Goal: Find specific page/section: Find specific page/section

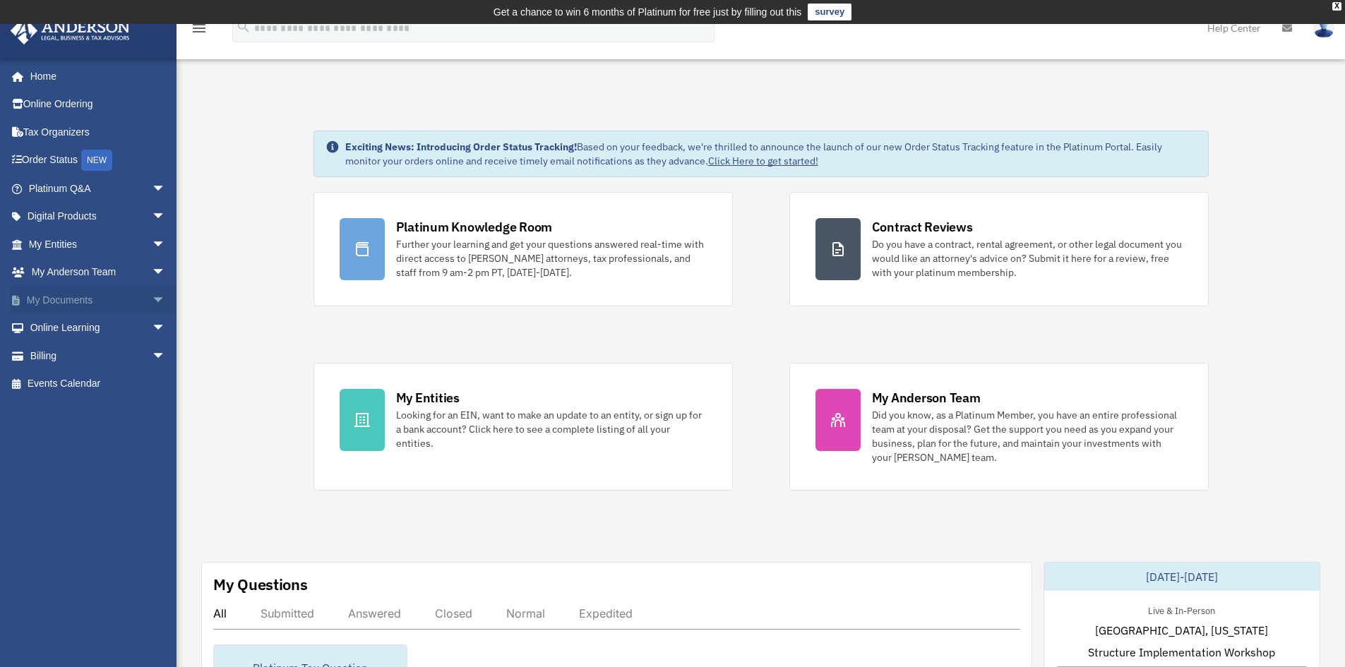
click at [49, 299] on link "My Documents arrow_drop_down" at bounding box center [98, 300] width 177 height 28
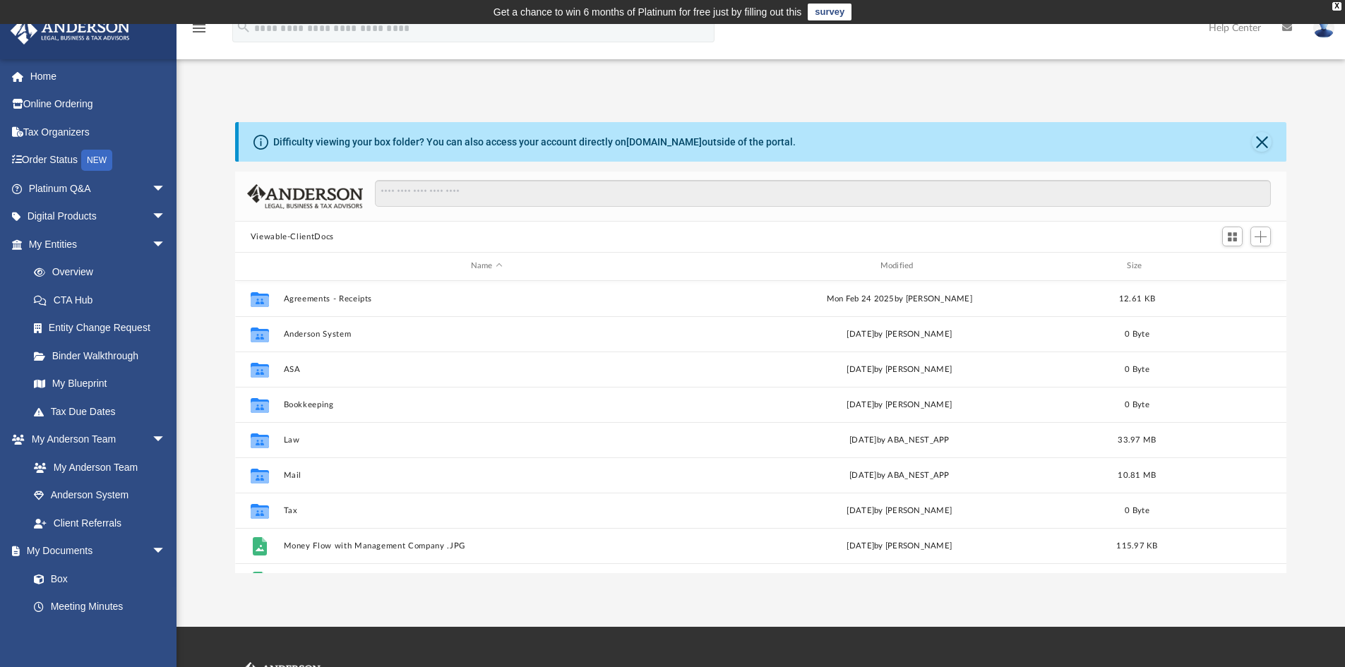
scroll to position [311, 1041]
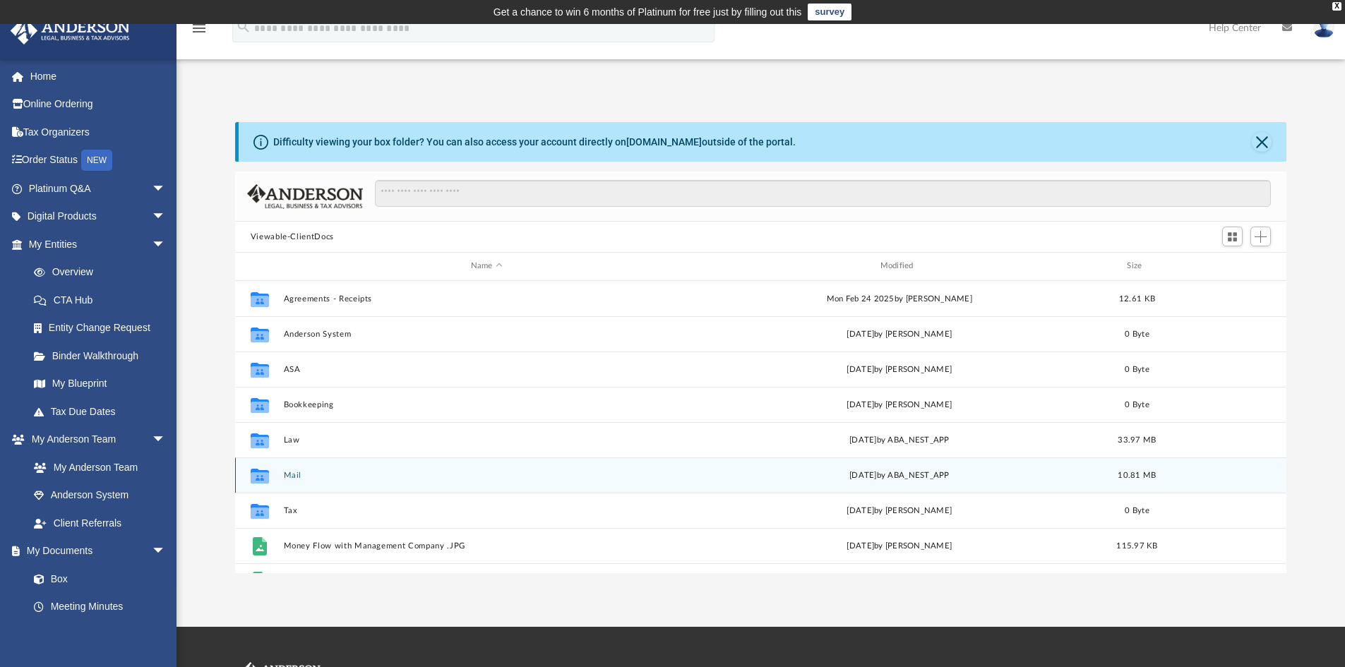
click at [294, 480] on button "Mail" at bounding box center [486, 475] width 407 height 9
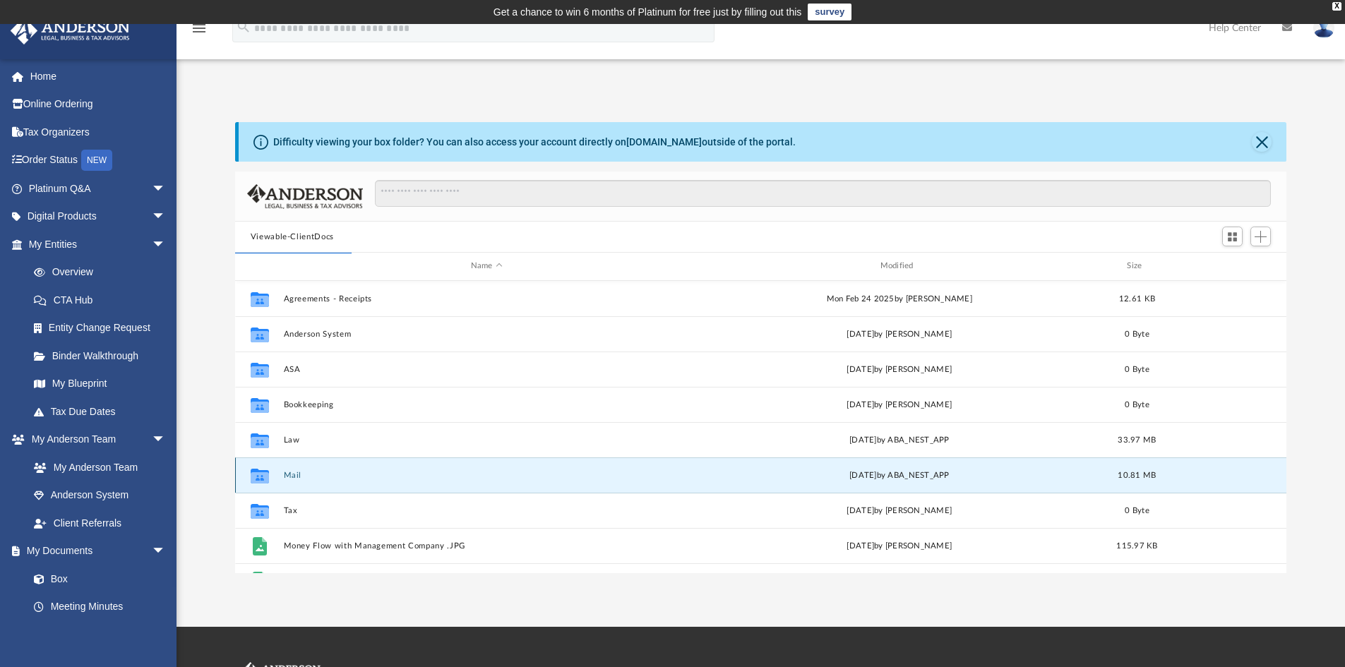
click at [292, 475] on button "Mail" at bounding box center [486, 475] width 407 height 9
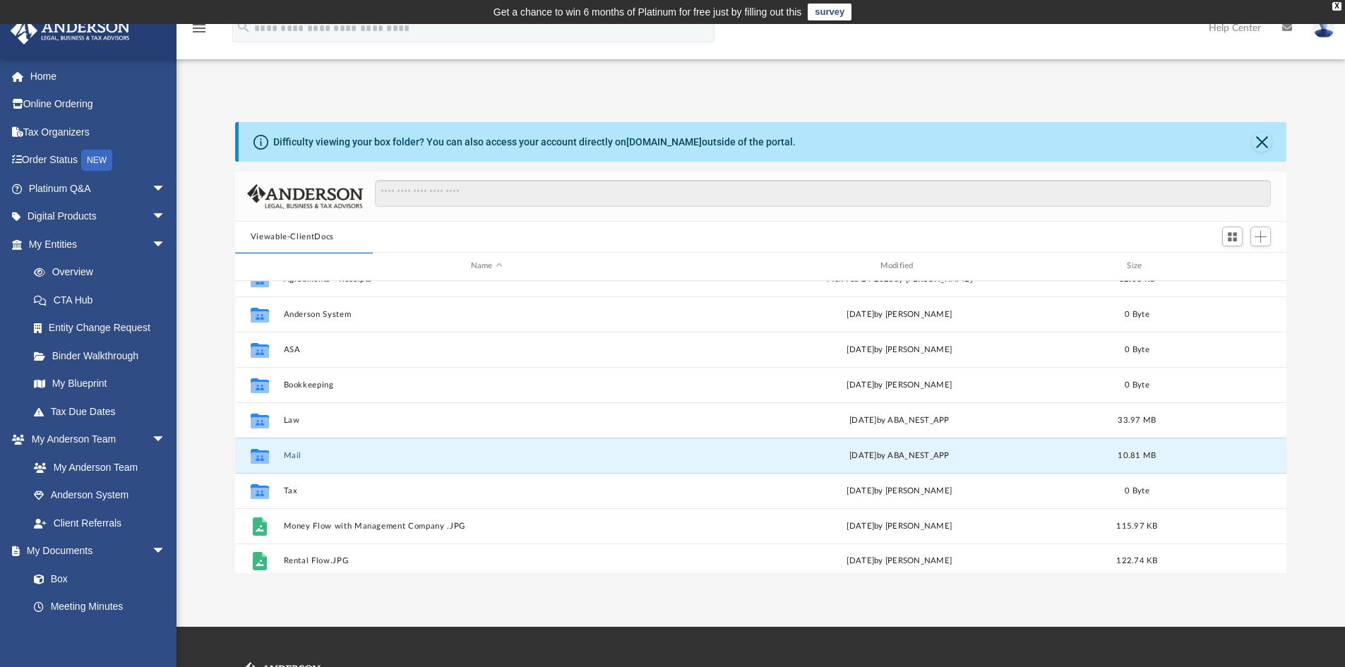
scroll to position [25, 0]
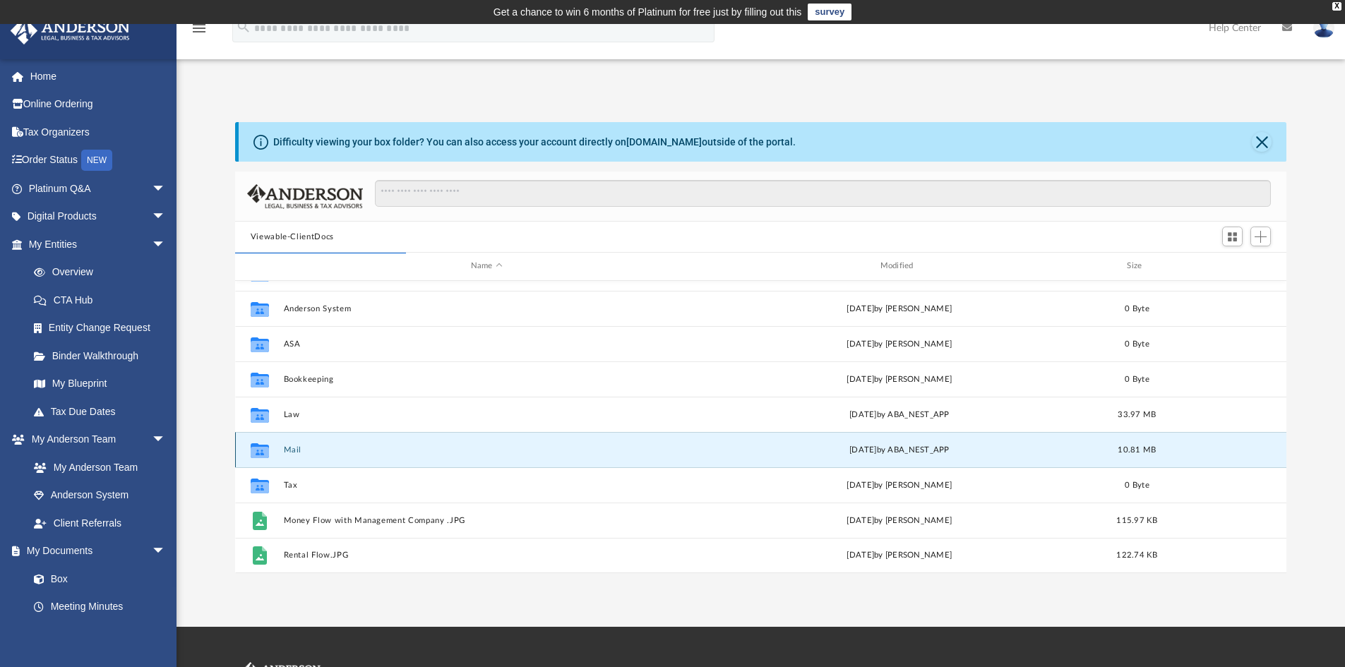
click at [292, 453] on button "Mail" at bounding box center [486, 450] width 407 height 9
click at [391, 456] on div "Collaborated Folder Mail Mon Sep 22 2025 by ABA_NEST_APP 10.81 MB" at bounding box center [761, 449] width 1052 height 35
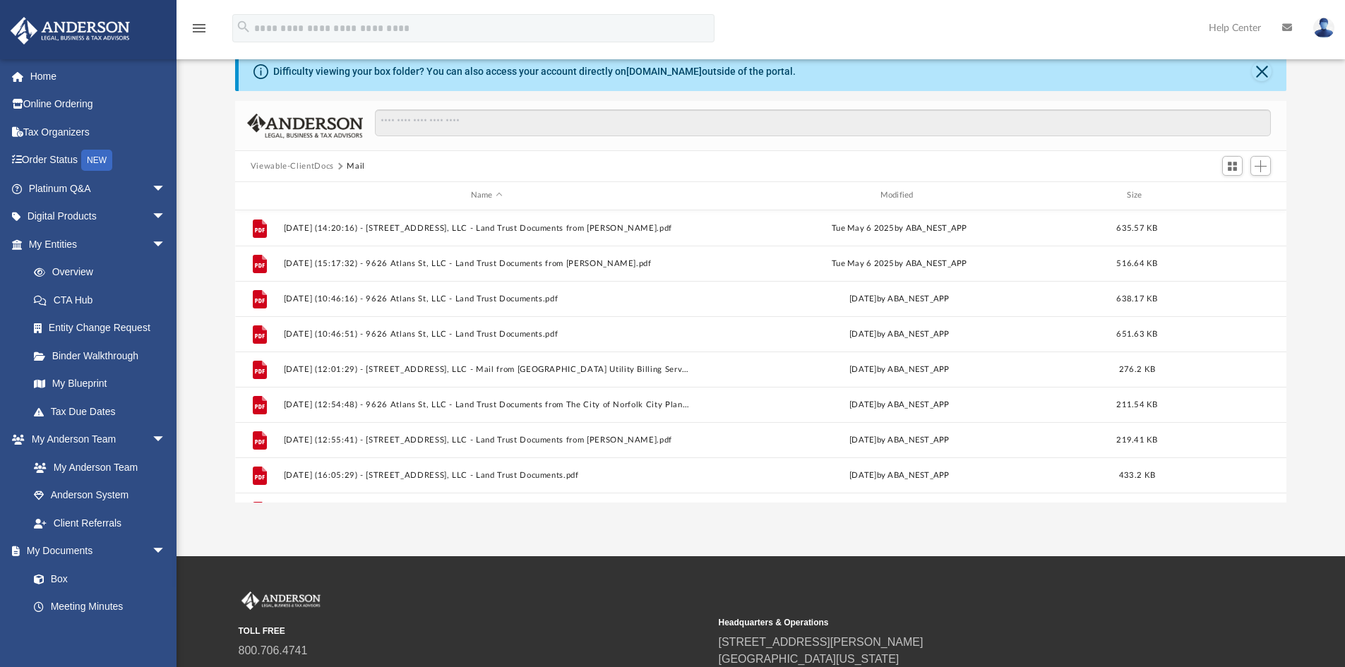
scroll to position [449, 0]
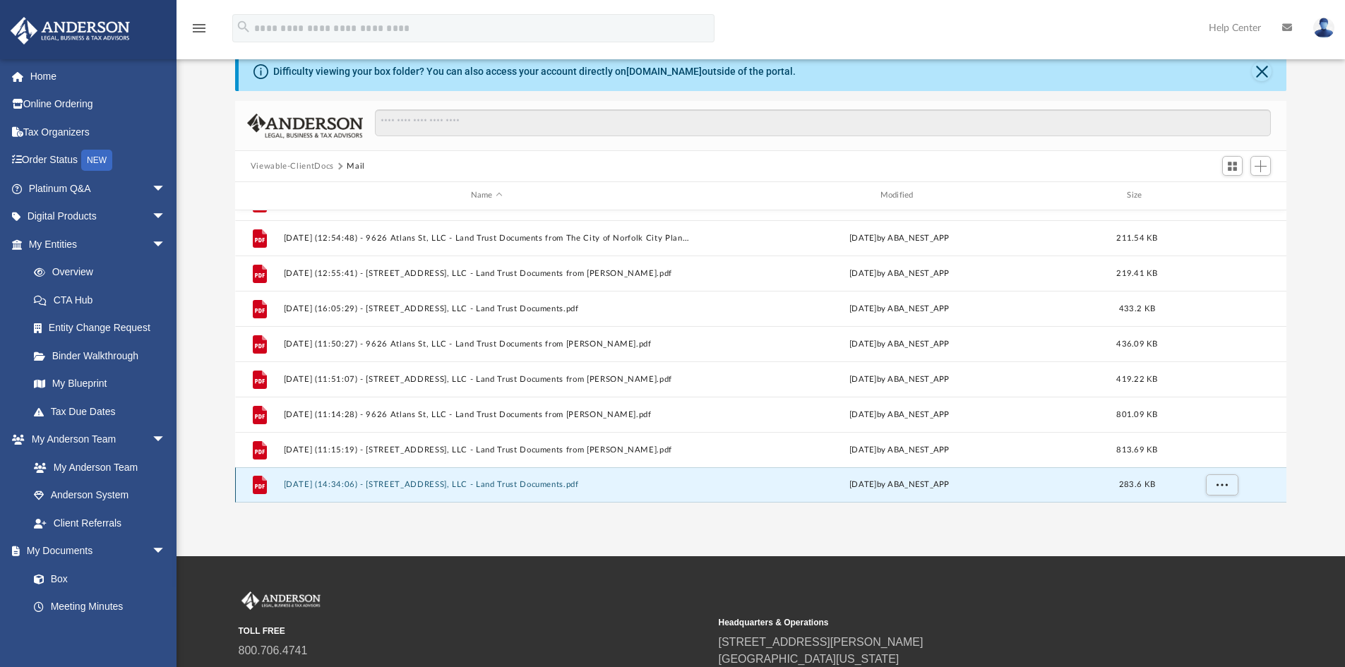
click at [496, 483] on button "2025.09.22 (14:34:06) - 9523 Chesapeake St, LLC - Land Trust Documents.pdf" at bounding box center [486, 484] width 407 height 9
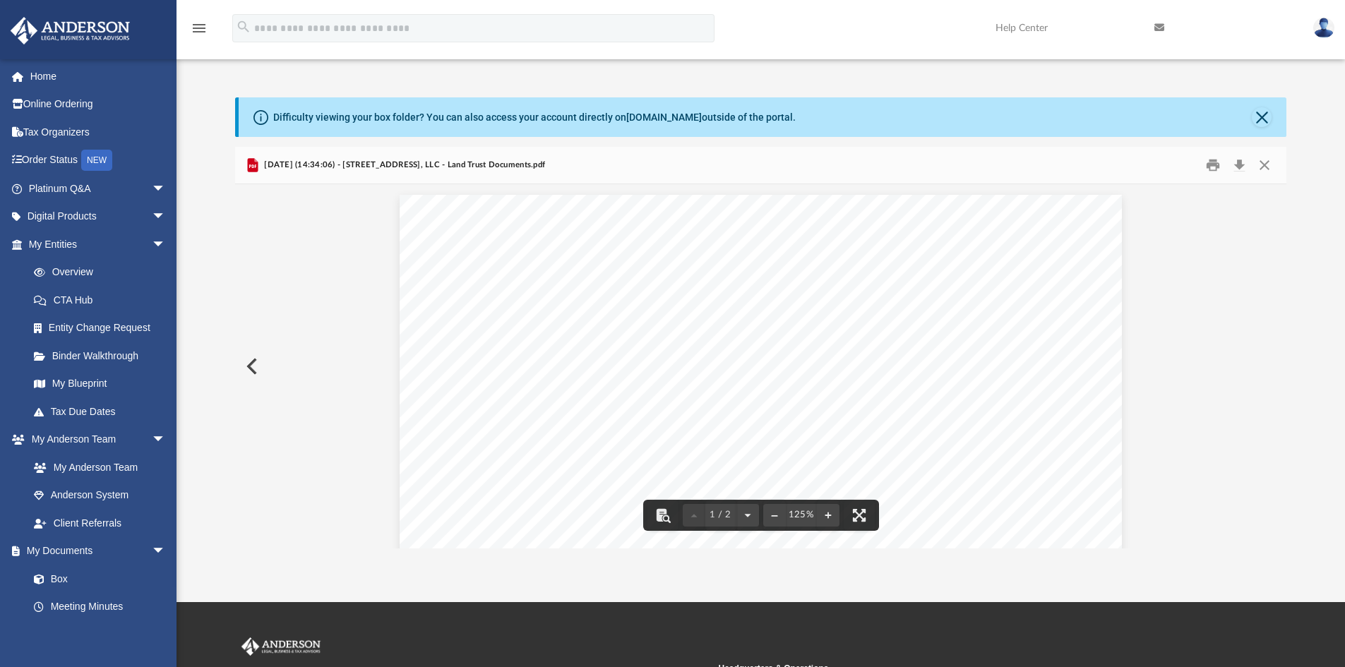
scroll to position [0, 0]
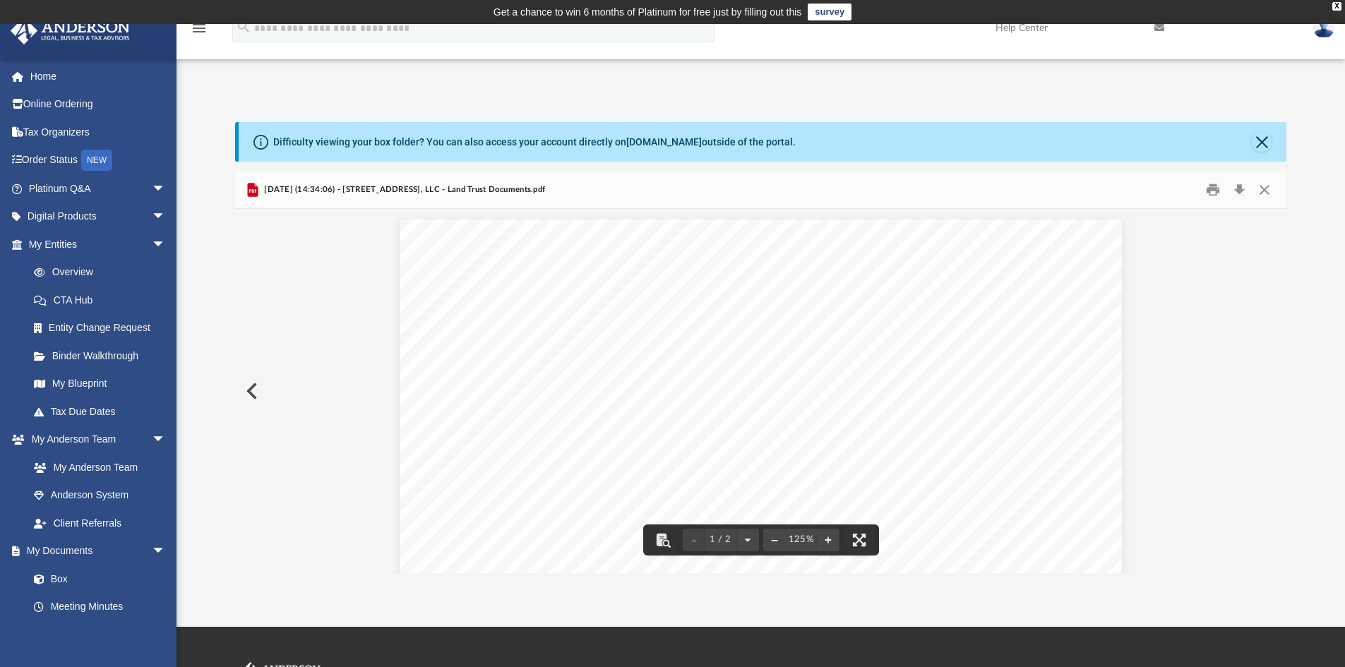
click at [255, 390] on button "Preview" at bounding box center [250, 391] width 31 height 40
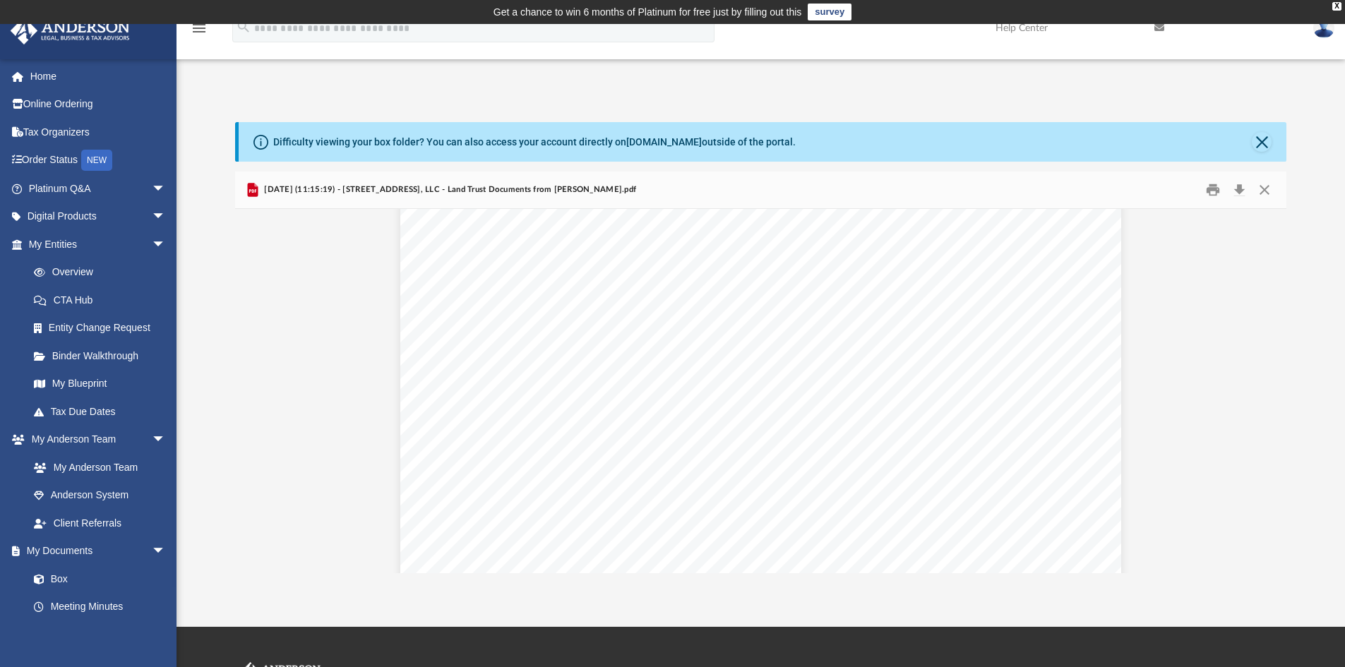
scroll to position [212, 0]
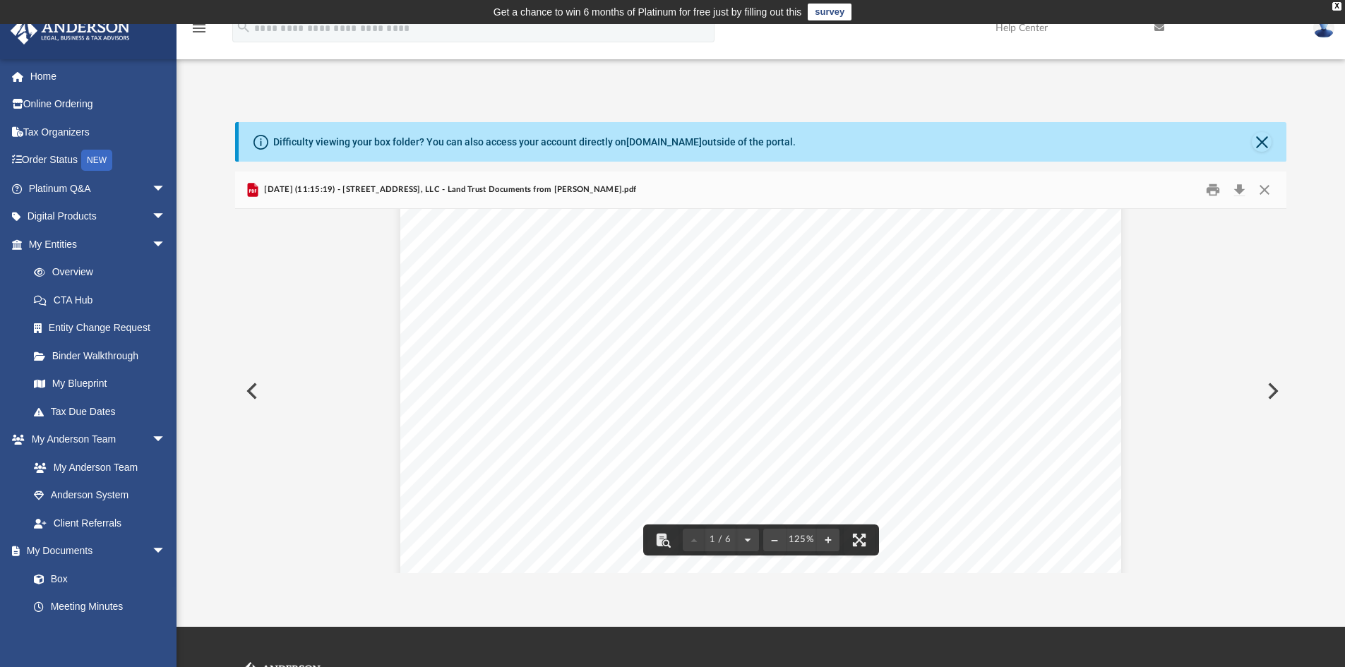
click at [249, 388] on button "Preview" at bounding box center [250, 391] width 31 height 40
click at [249, 393] on button "Preview" at bounding box center [250, 391] width 31 height 40
